Goal: Information Seeking & Learning: Understand process/instructions

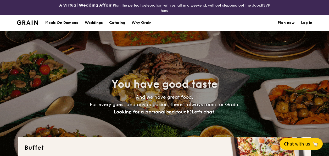
select select
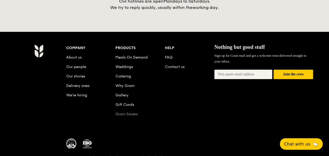
scroll to position [1173, 0]
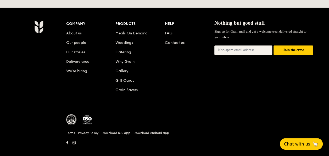
click at [173, 28] on li "FAQ" at bounding box center [190, 32] width 50 height 9
click at [169, 31] on link "FAQ" at bounding box center [169, 33] width 8 height 4
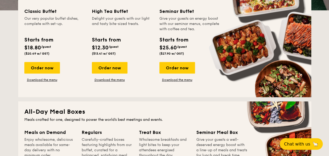
scroll to position [0, 0]
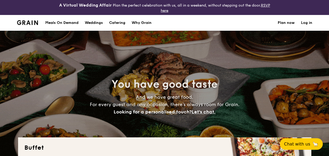
click at [144, 18] on div "Why Grain" at bounding box center [142, 23] width 20 height 16
select select
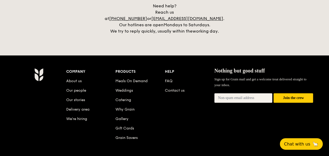
scroll to position [1127, 0]
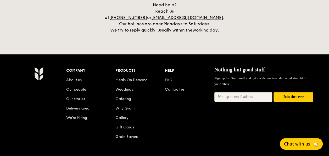
click at [169, 78] on link "FAQ" at bounding box center [169, 80] width 8 height 4
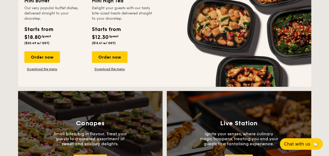
scroll to position [262, 0]
